Goal: Task Accomplishment & Management: Manage account settings

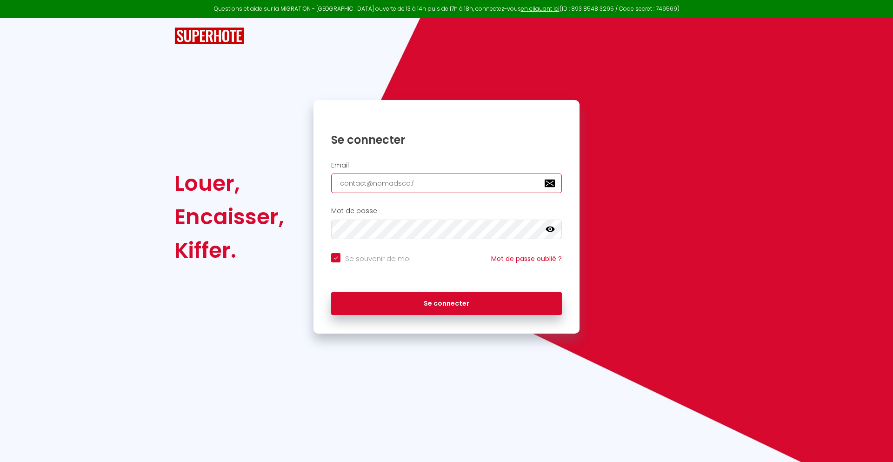
type input "[EMAIL_ADDRESS][DOMAIN_NAME]"
checkbox input "true"
type input "[EMAIL_ADDRESS][DOMAIN_NAME]"
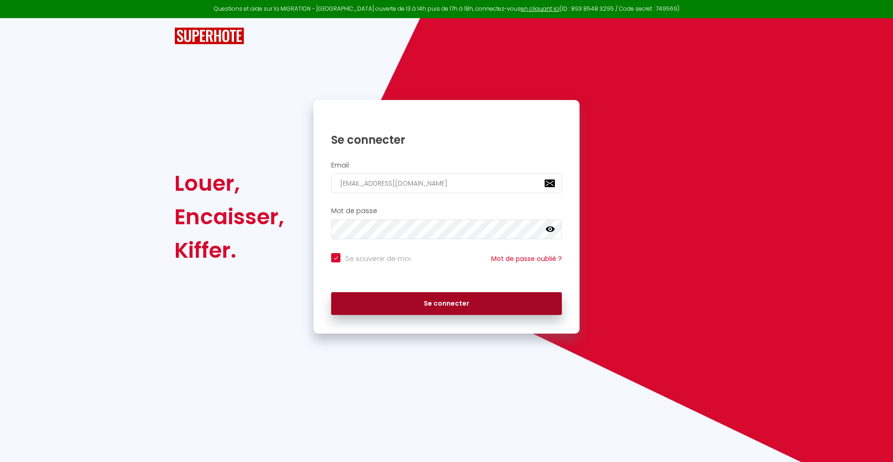
click at [447, 303] on button "Se connecter" at bounding box center [446, 303] width 231 height 23
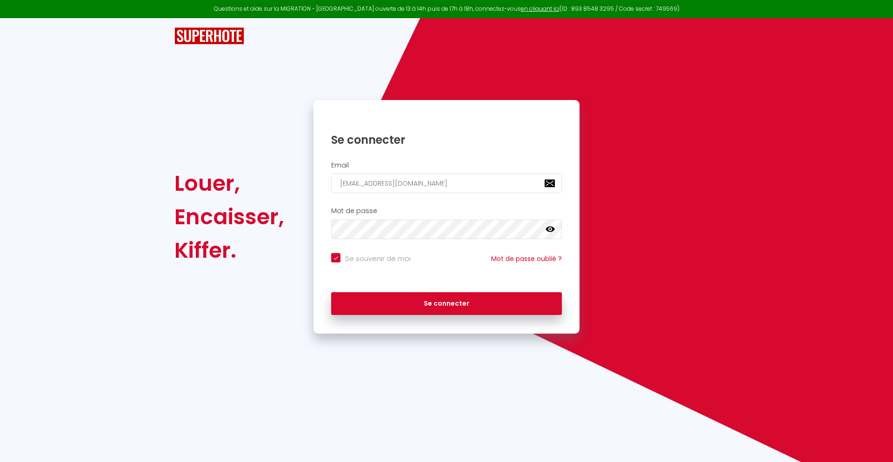
checkbox input "true"
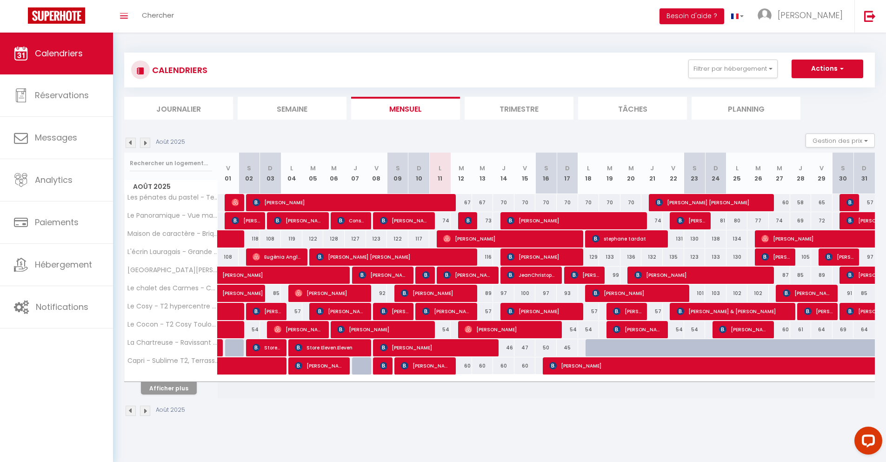
click at [179, 108] on li "Journalier" at bounding box center [178, 108] width 109 height 23
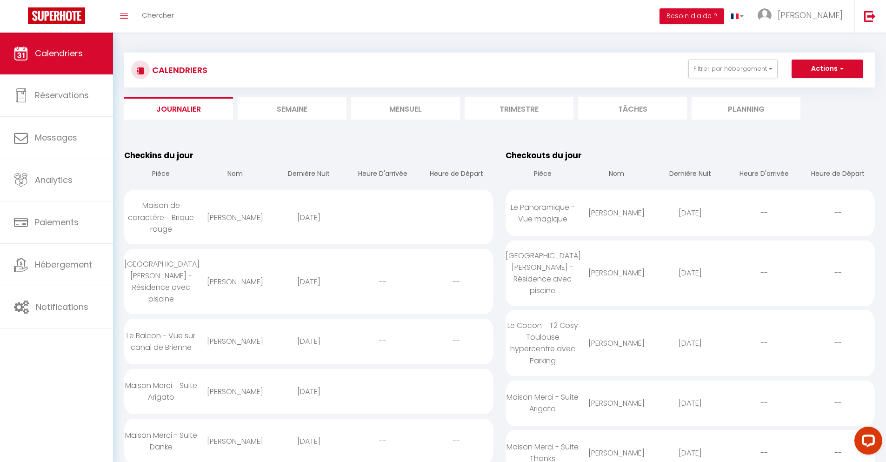
scroll to position [804, 0]
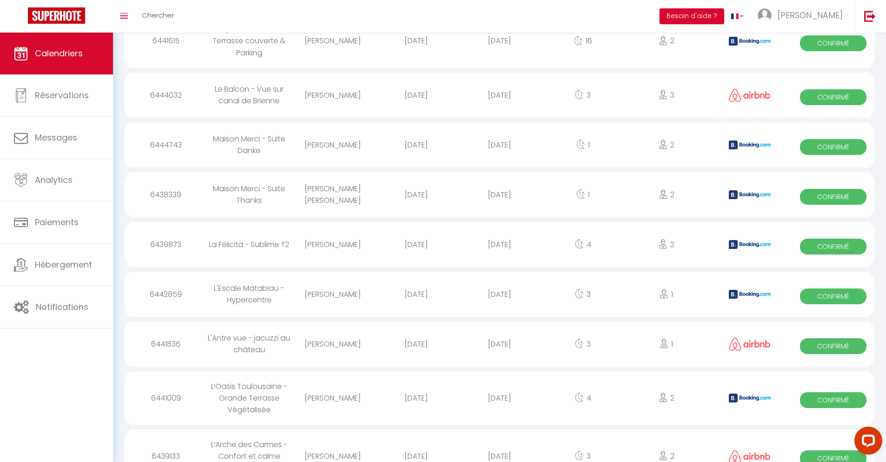
select select "0"
select select "1"
select select
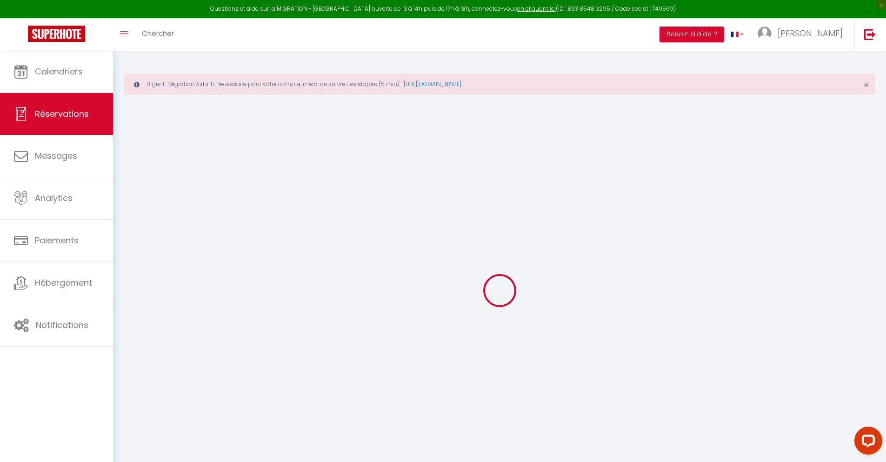
select select
checkbox input "false"
type textarea "** THIS RESERVATION HAS BEEN PRE-PAID ** BOOKING NOTE : Payment charge is EUR 1…"
type input "42"
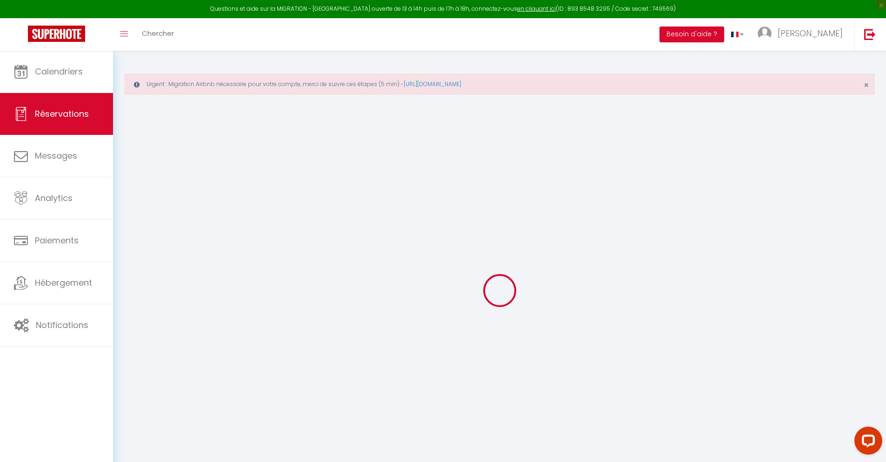
type input "63.02"
select select
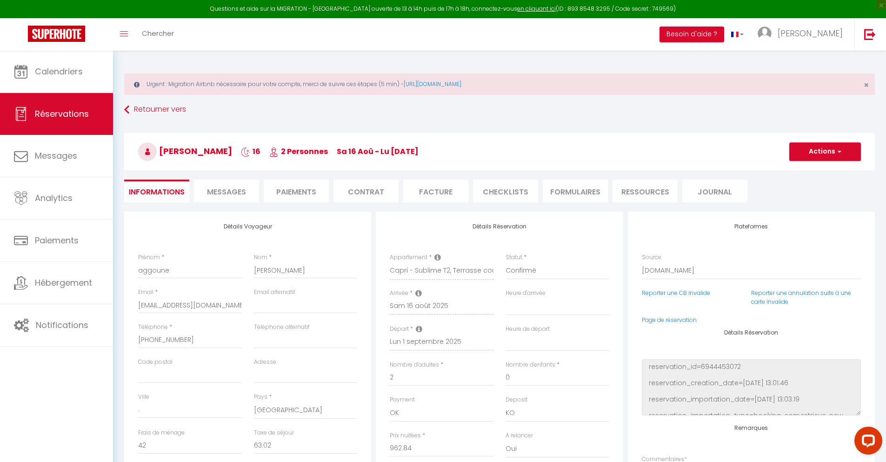
checkbox input "false"
select select
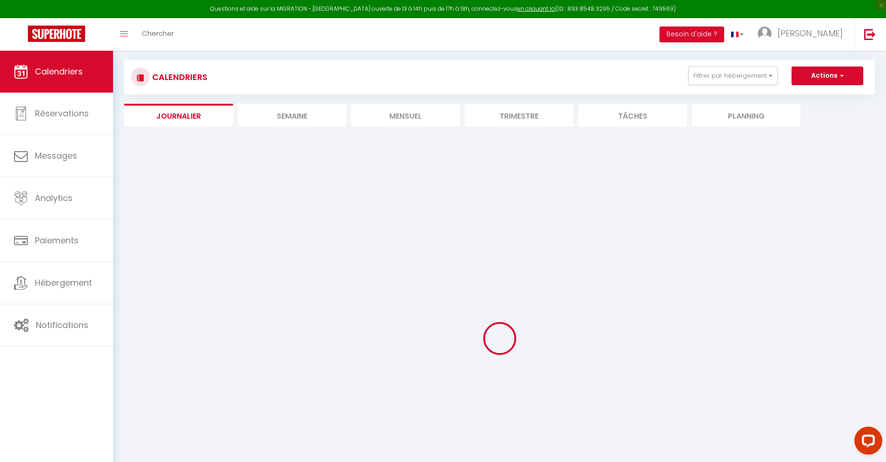
select select
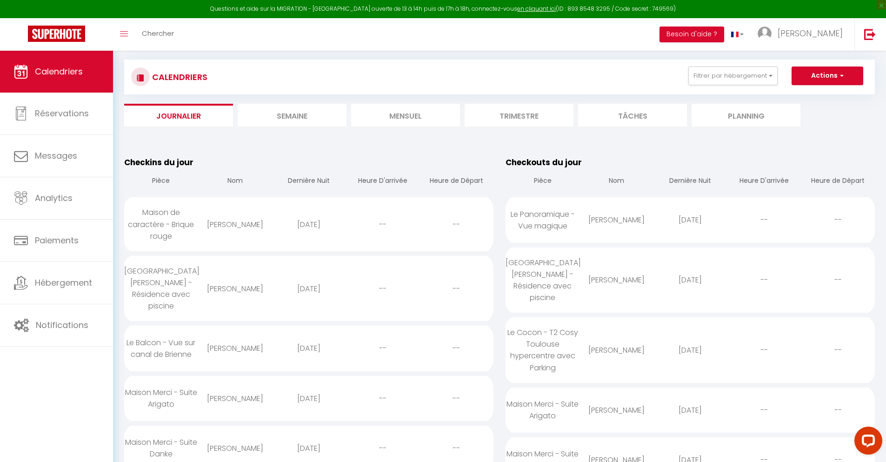
scroll to position [920, 0]
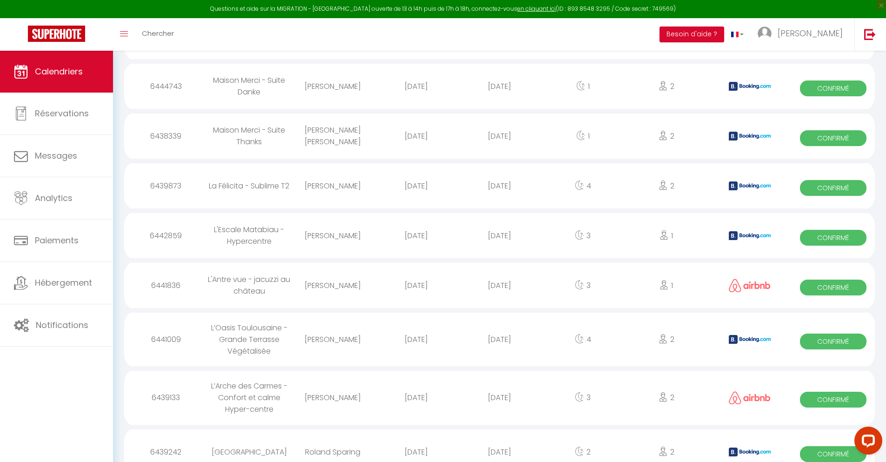
select select "0"
select select "1"
select select
